Goal: Transaction & Acquisition: Purchase product/service

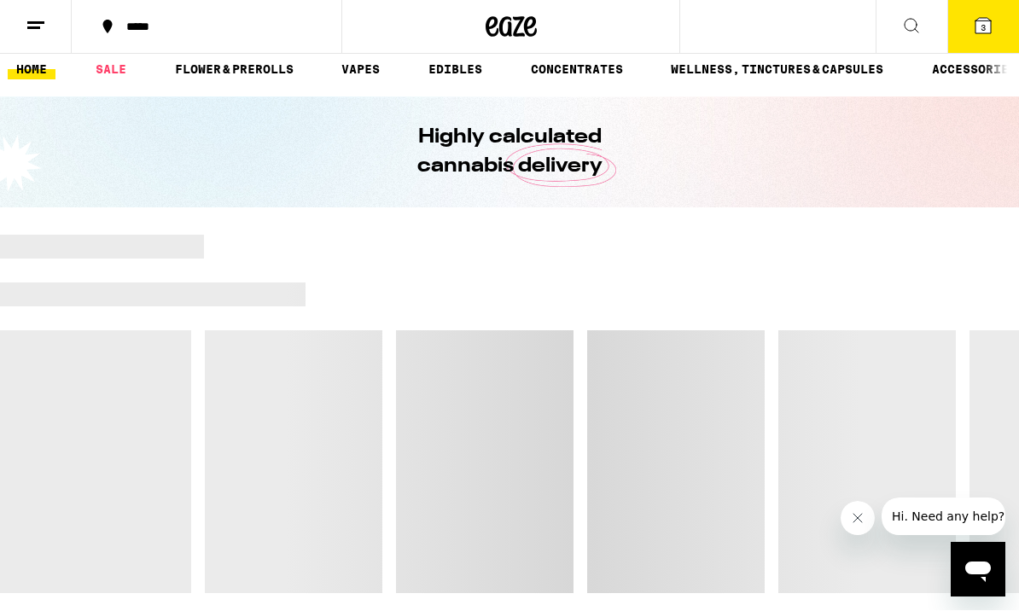
click at [989, 24] on icon at bounding box center [982, 26] width 15 height 15
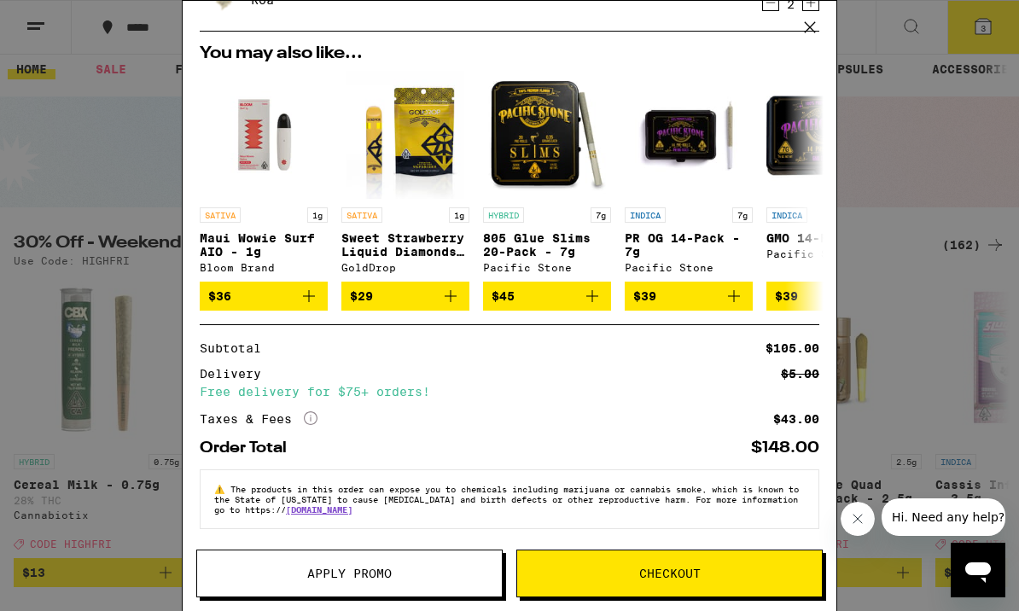
scroll to position [166, 0]
click at [640, 567] on span "Checkout" at bounding box center [669, 573] width 61 height 12
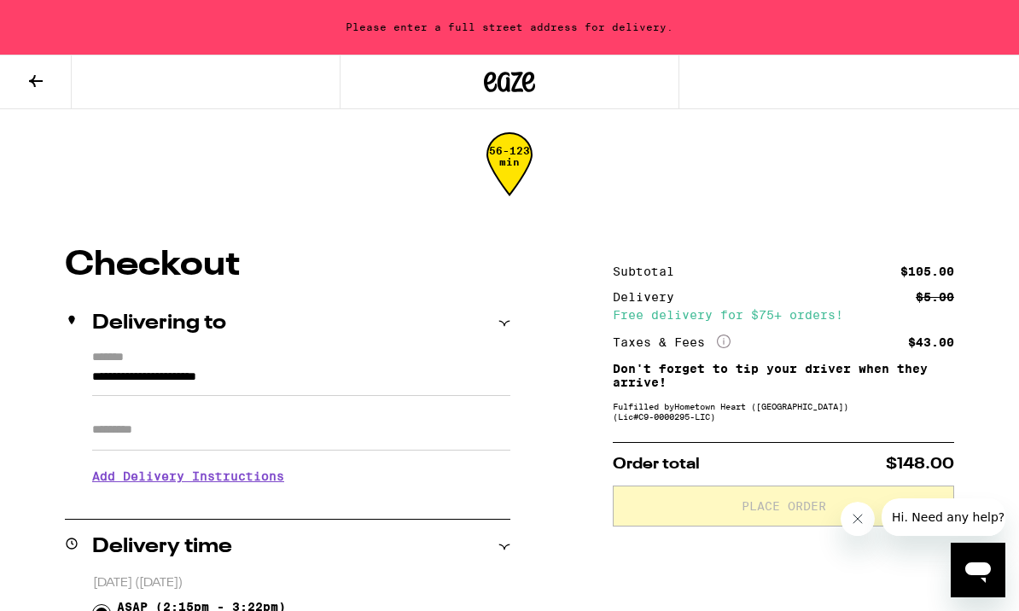
scroll to position [1, 0]
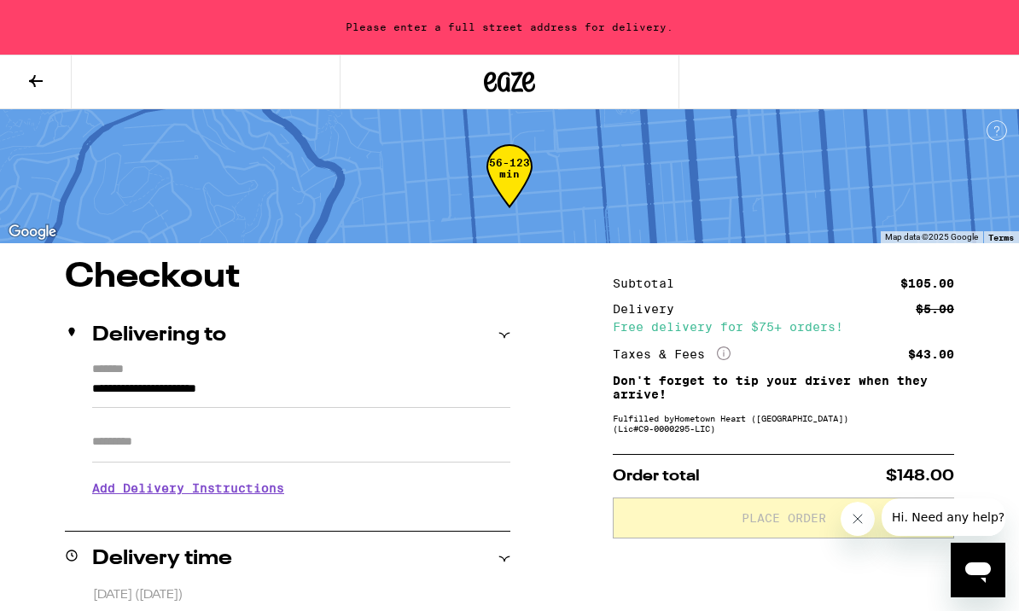
click at [98, 384] on input "**********" at bounding box center [301, 393] width 418 height 29
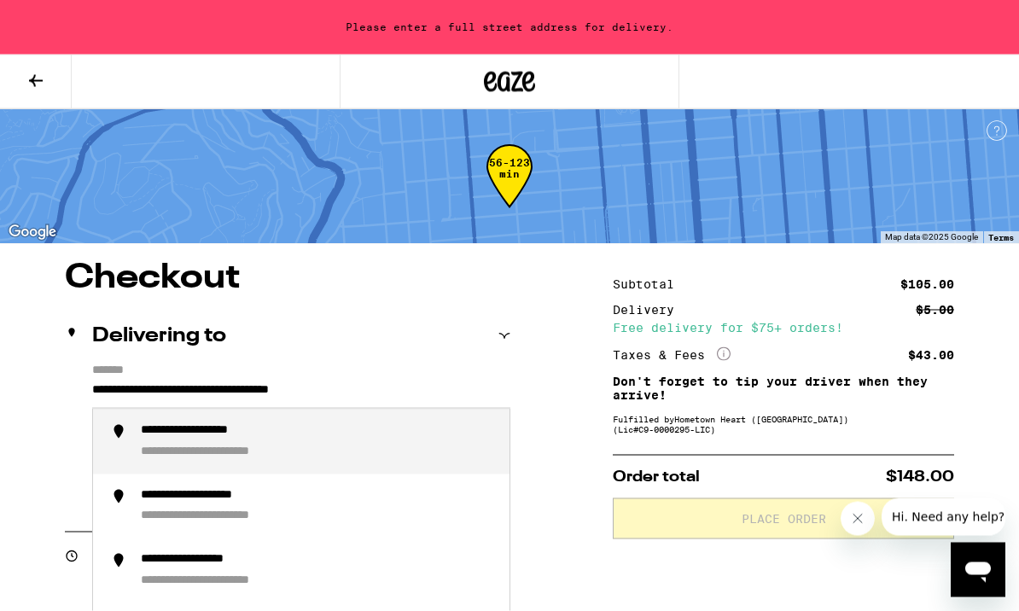
click at [181, 446] on div "**********" at bounding box center [237, 453] width 193 height 16
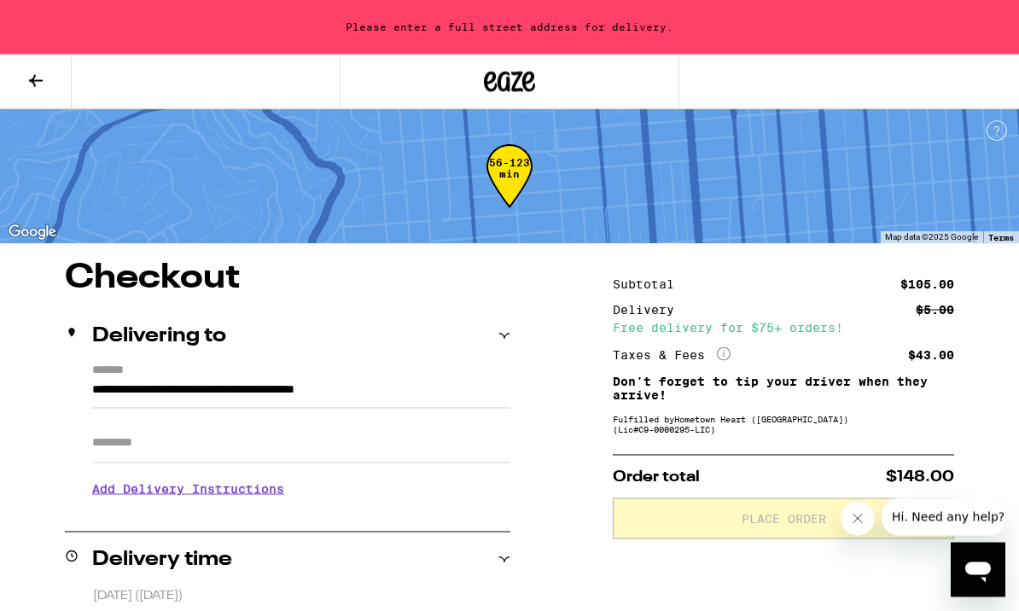
type input "**********"
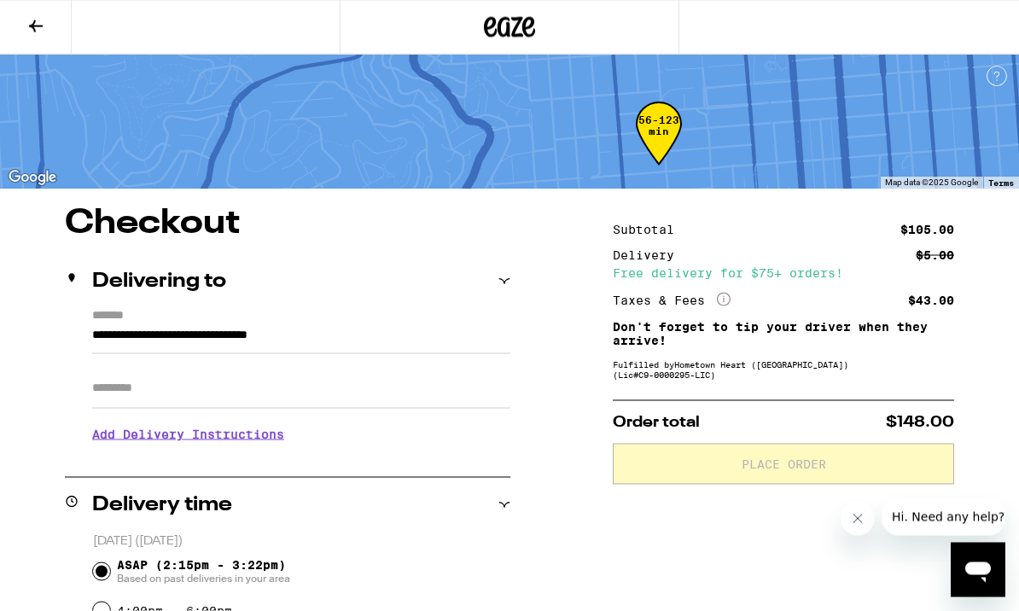
scroll to position [1, 0]
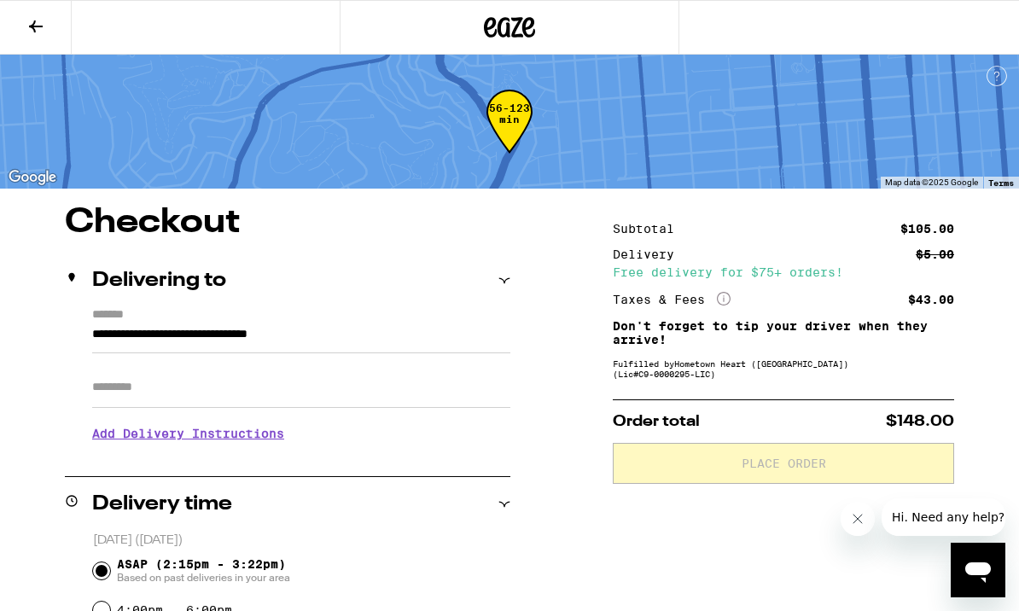
click at [330, 387] on input "Apt/Suite" at bounding box center [301, 387] width 418 height 41
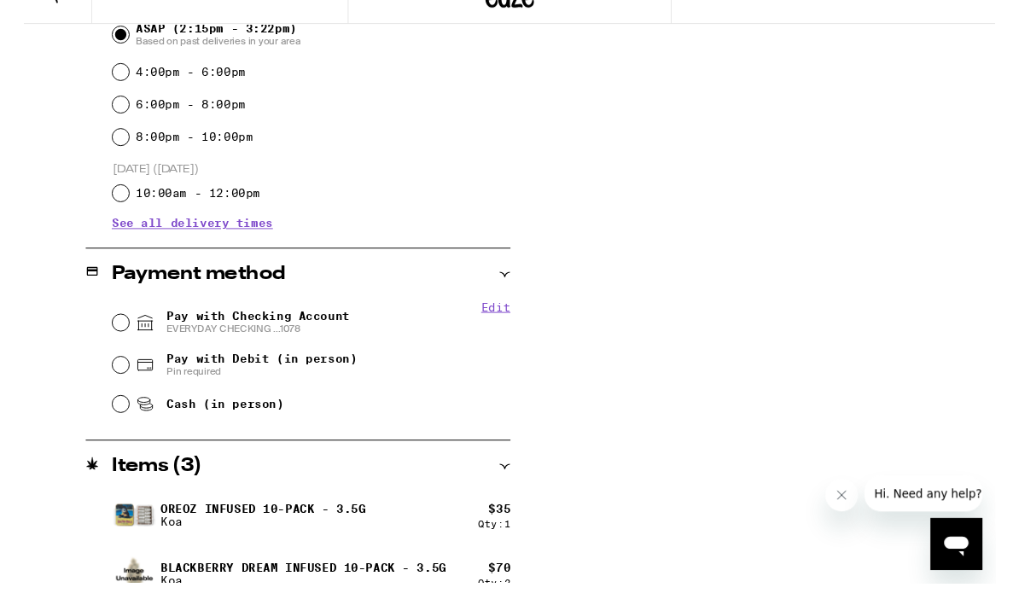
scroll to position [565, 0]
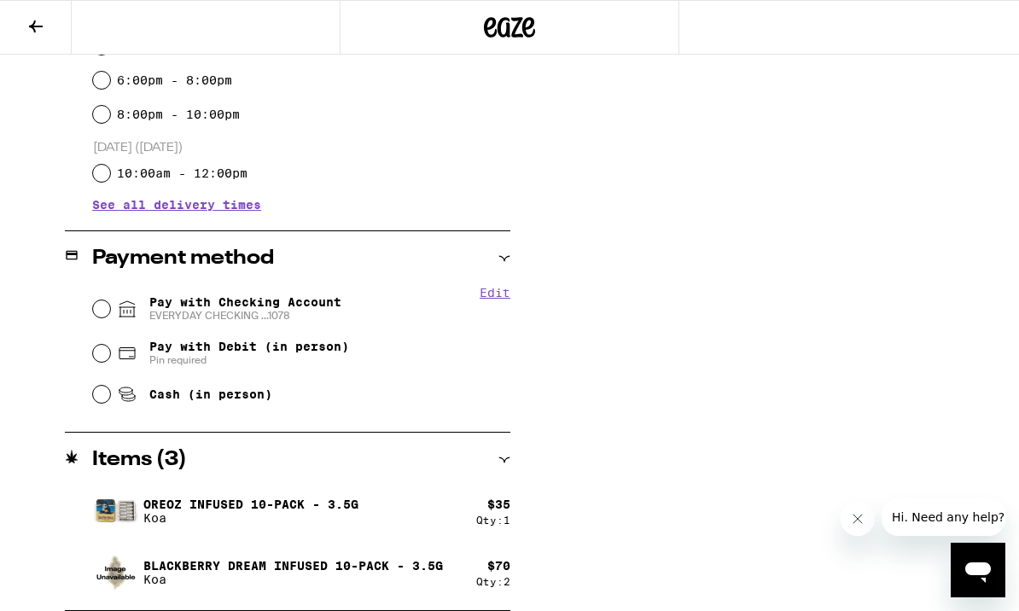
click at [100, 317] on input "Pay with Checking Account EVERYDAY CHECKING ...1078" at bounding box center [101, 308] width 17 height 17
radio input "true"
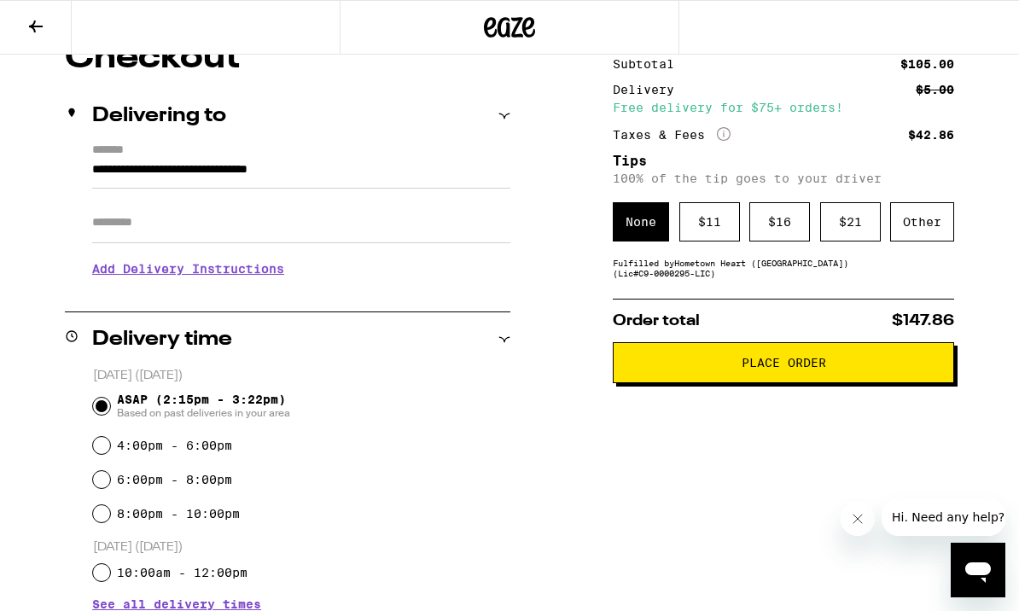
scroll to position [156, 0]
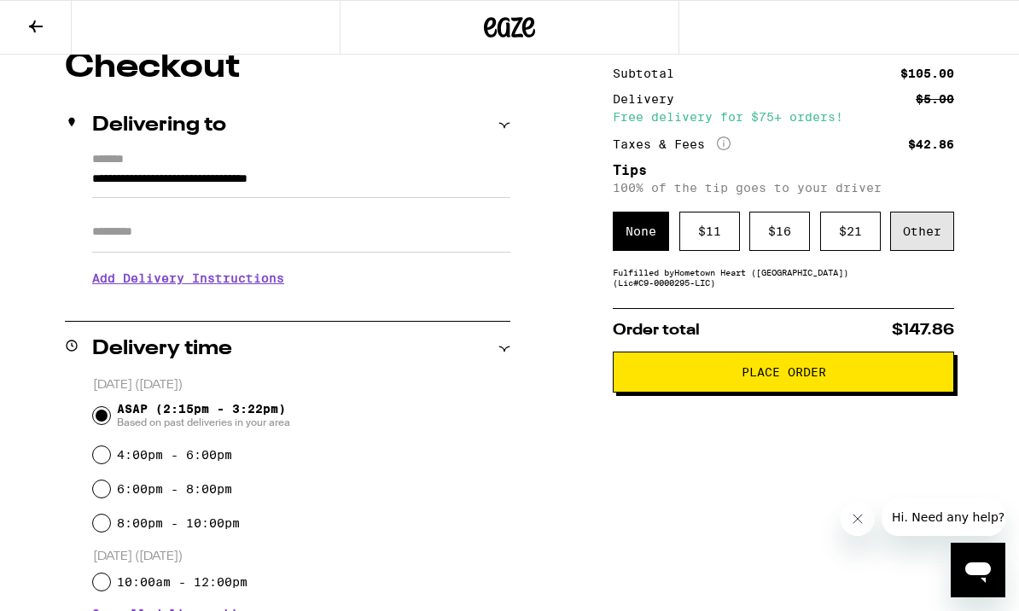
click at [905, 233] on div "Other" at bounding box center [922, 231] width 64 height 39
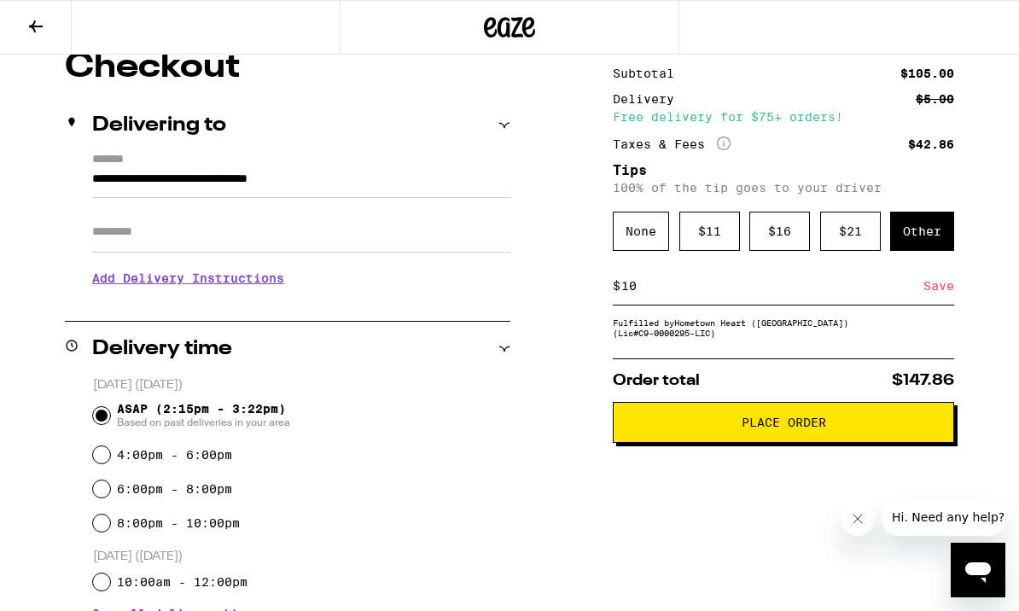
type input "10"
click at [759, 428] on span "Place Order" at bounding box center [784, 422] width 84 height 12
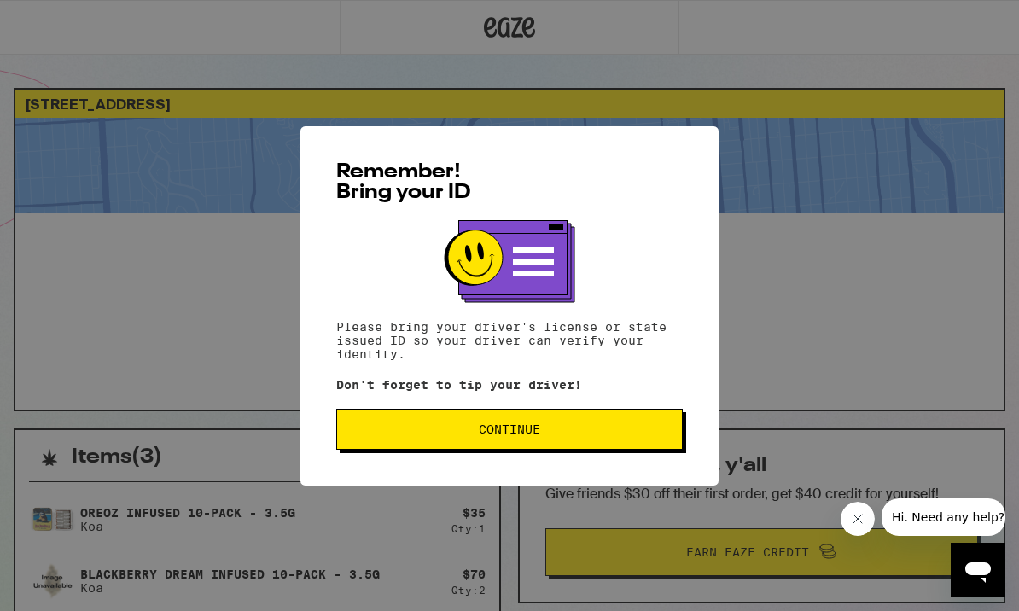
scroll to position [361, 0]
click at [530, 443] on button "Continue" at bounding box center [509, 429] width 346 height 41
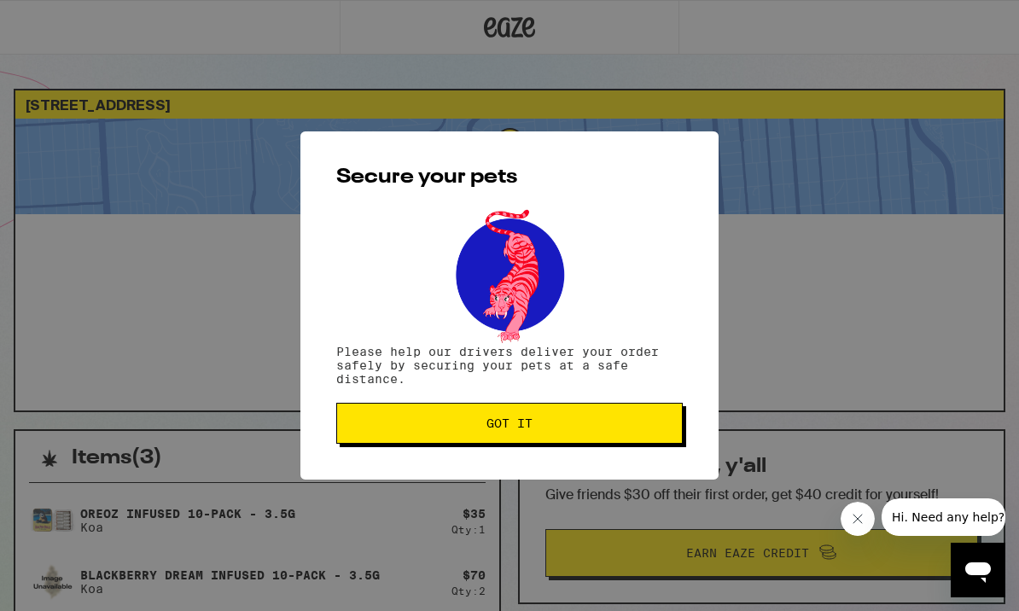
click at [509, 422] on span "Got it" at bounding box center [509, 423] width 46 height 12
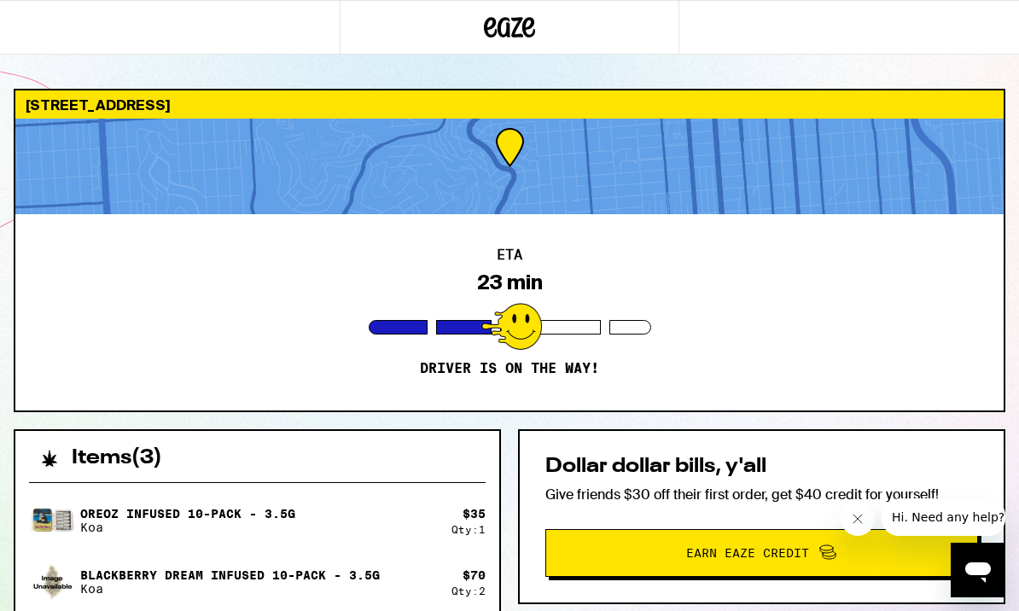
click at [649, 375] on div "ETA 23 min Driver is on the way!" at bounding box center [509, 312] width 988 height 196
click at [549, 158] on div at bounding box center [509, 167] width 988 height 96
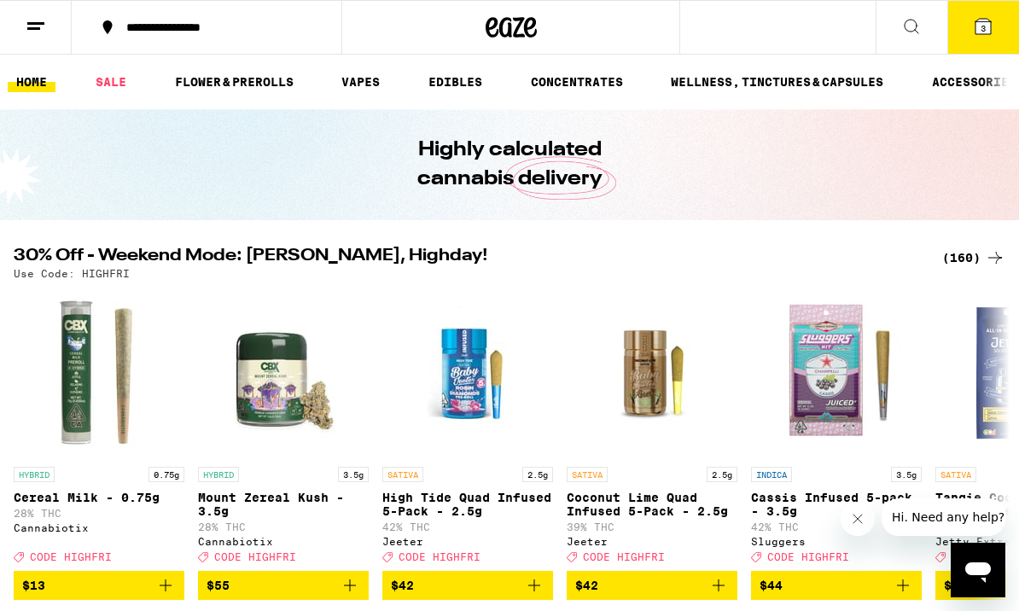
click at [30, 36] on button at bounding box center [36, 28] width 72 height 54
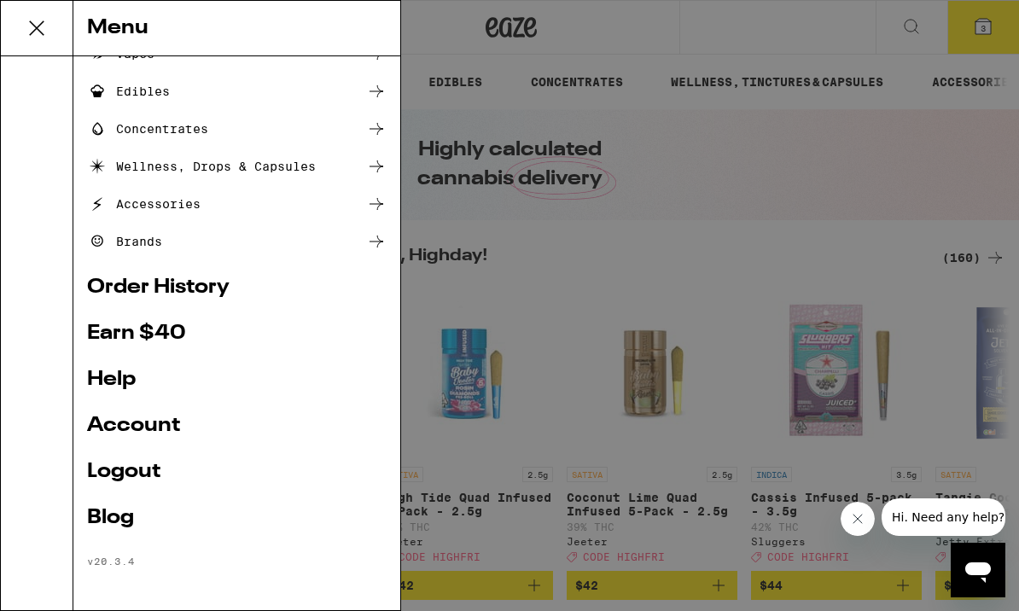
scroll to position [174, 0]
click at [116, 329] on link "Earn $ 40" at bounding box center [237, 333] width 300 height 20
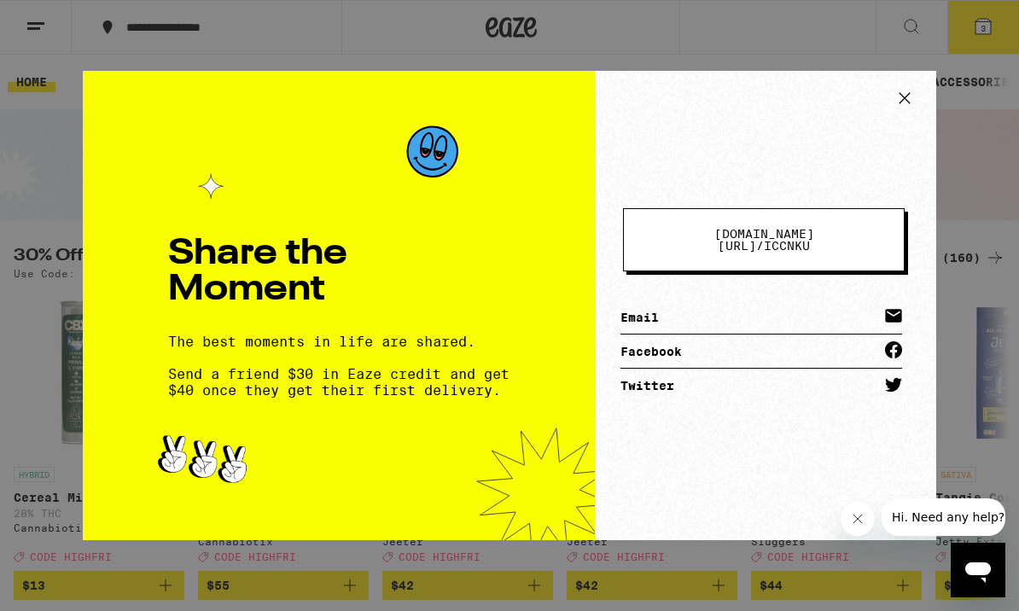
click at [748, 311] on link "Email" at bounding box center [761, 317] width 282 height 34
